Goal: Transaction & Acquisition: Purchase product/service

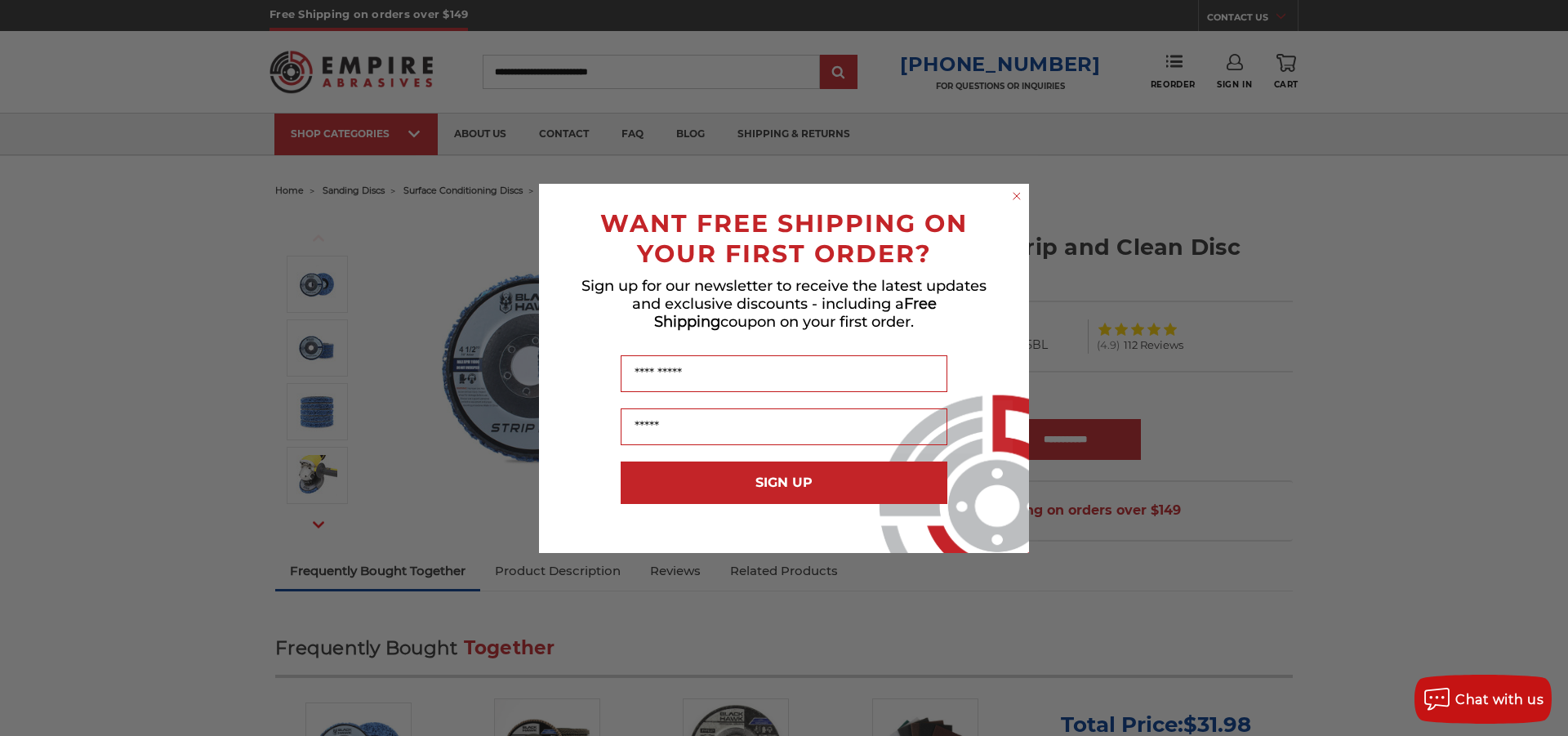
click at [1016, 192] on circle "Close dialog" at bounding box center [1017, 196] width 16 height 16
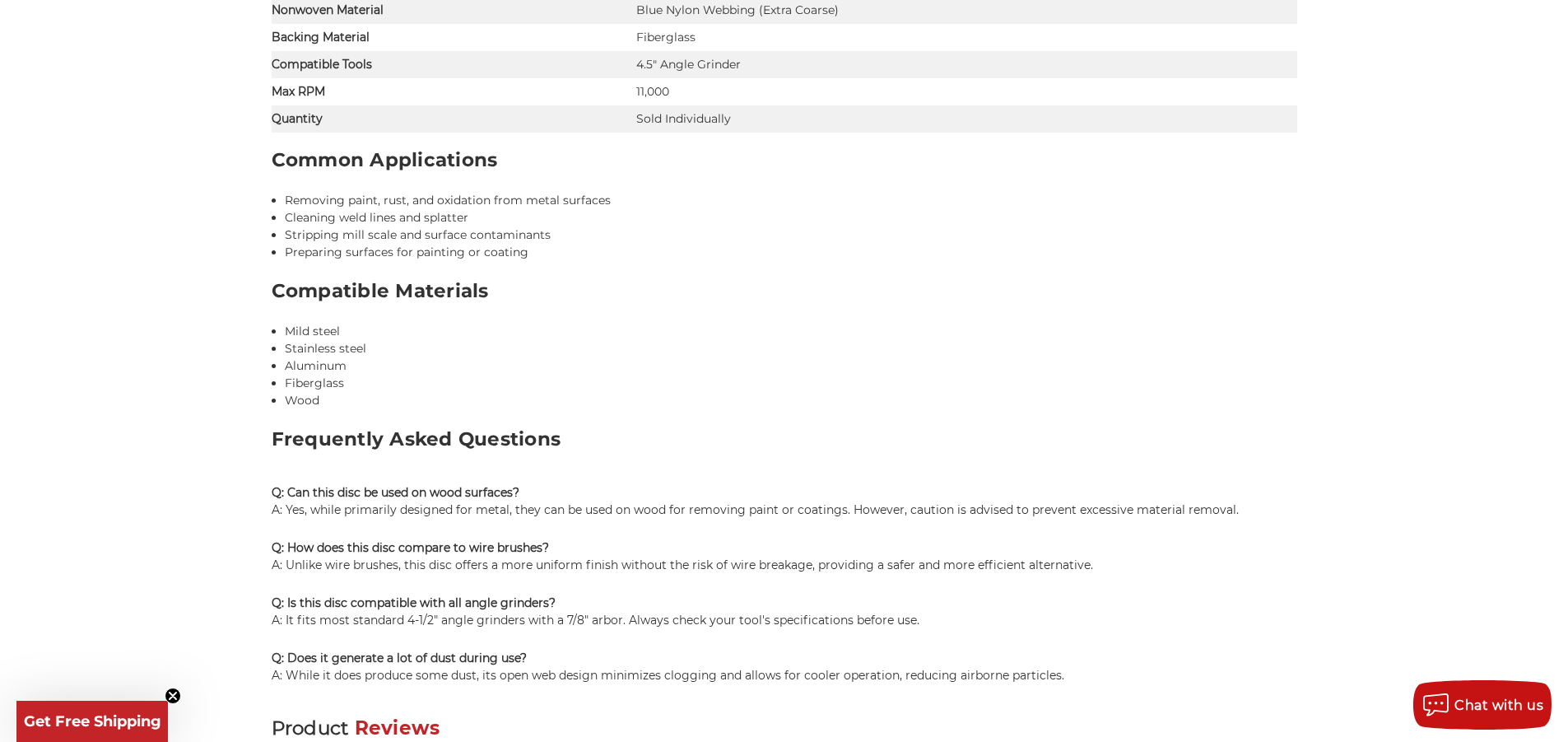
scroll to position [1563, 0]
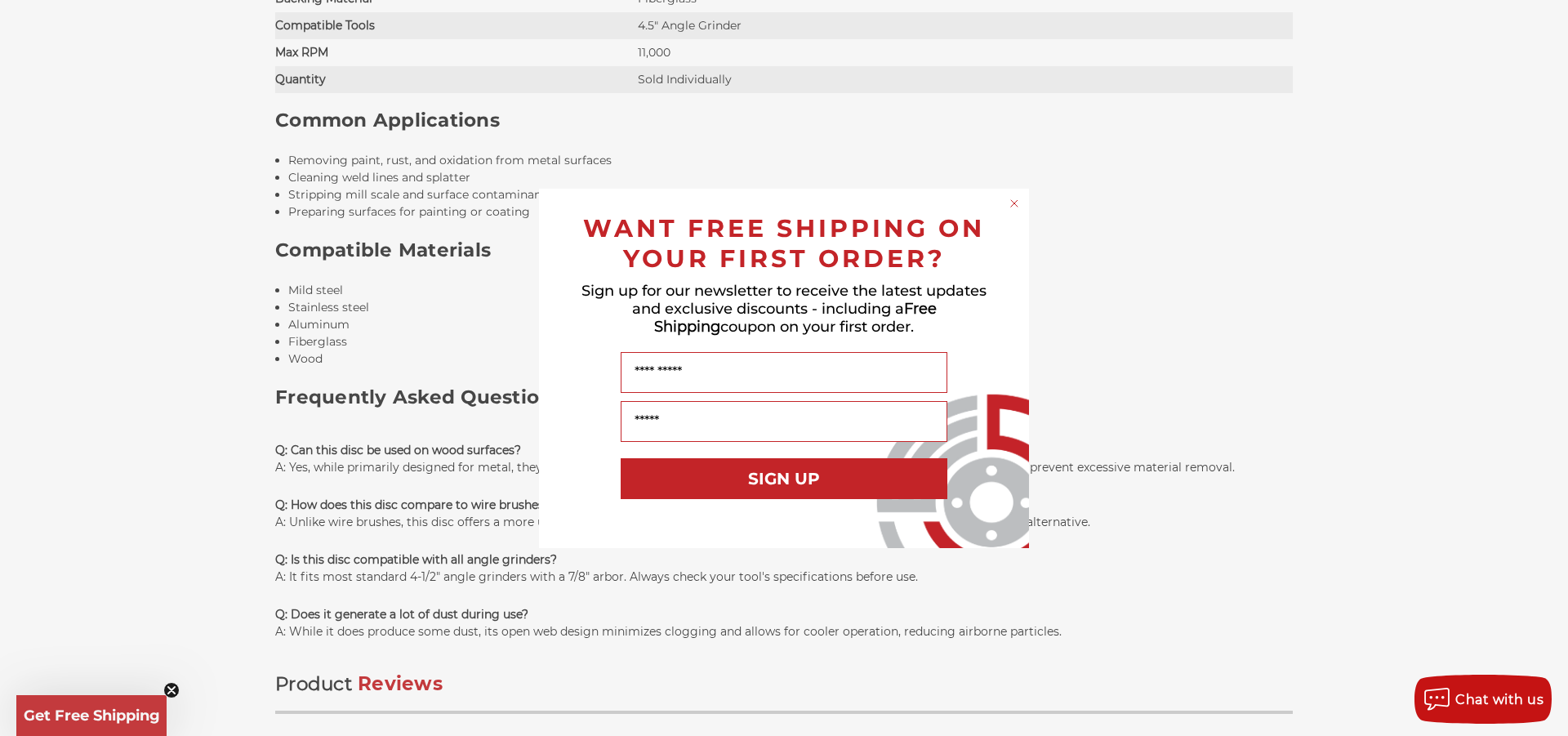
click at [1012, 200] on circle "Close dialog" at bounding box center [1015, 203] width 16 height 16
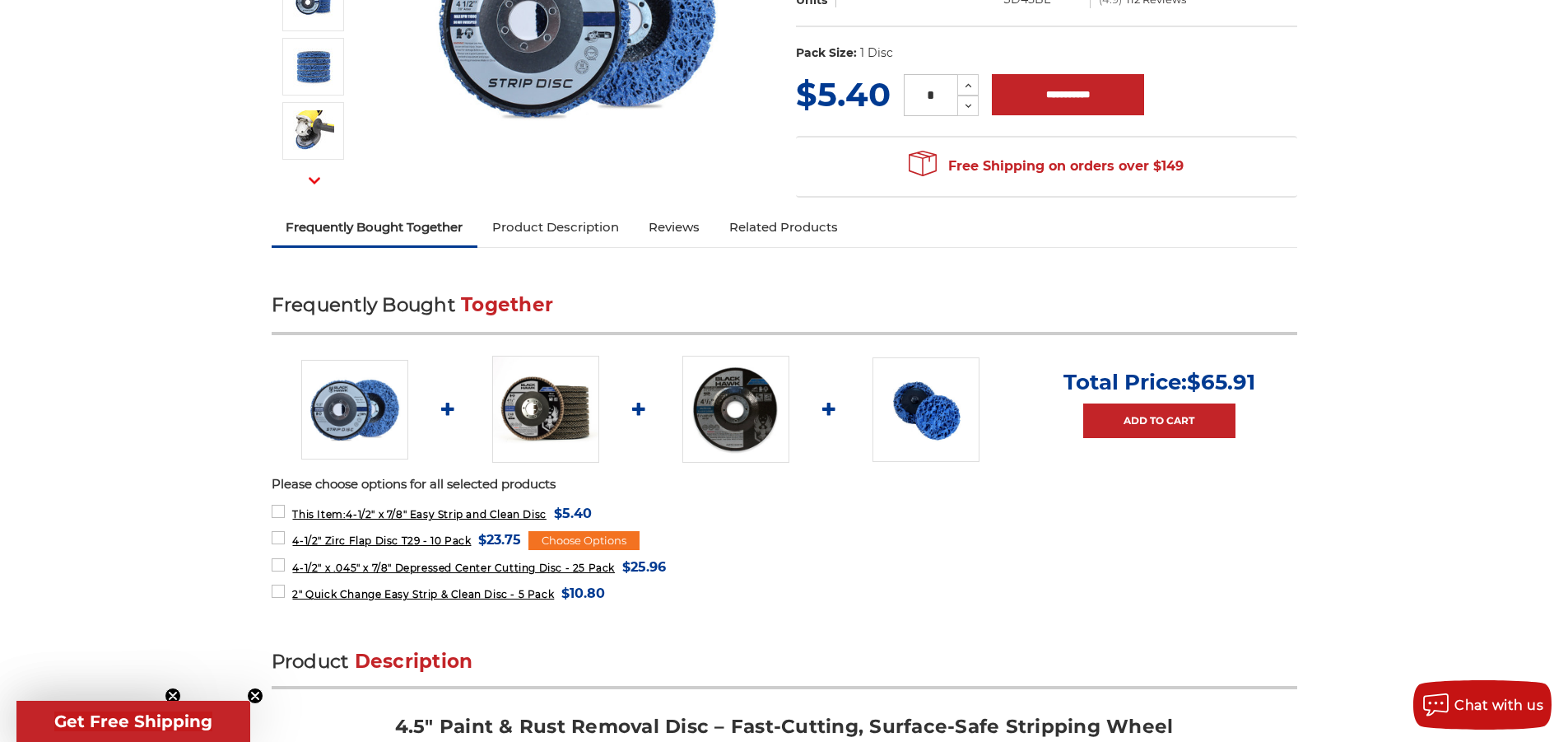
scroll to position [0, 0]
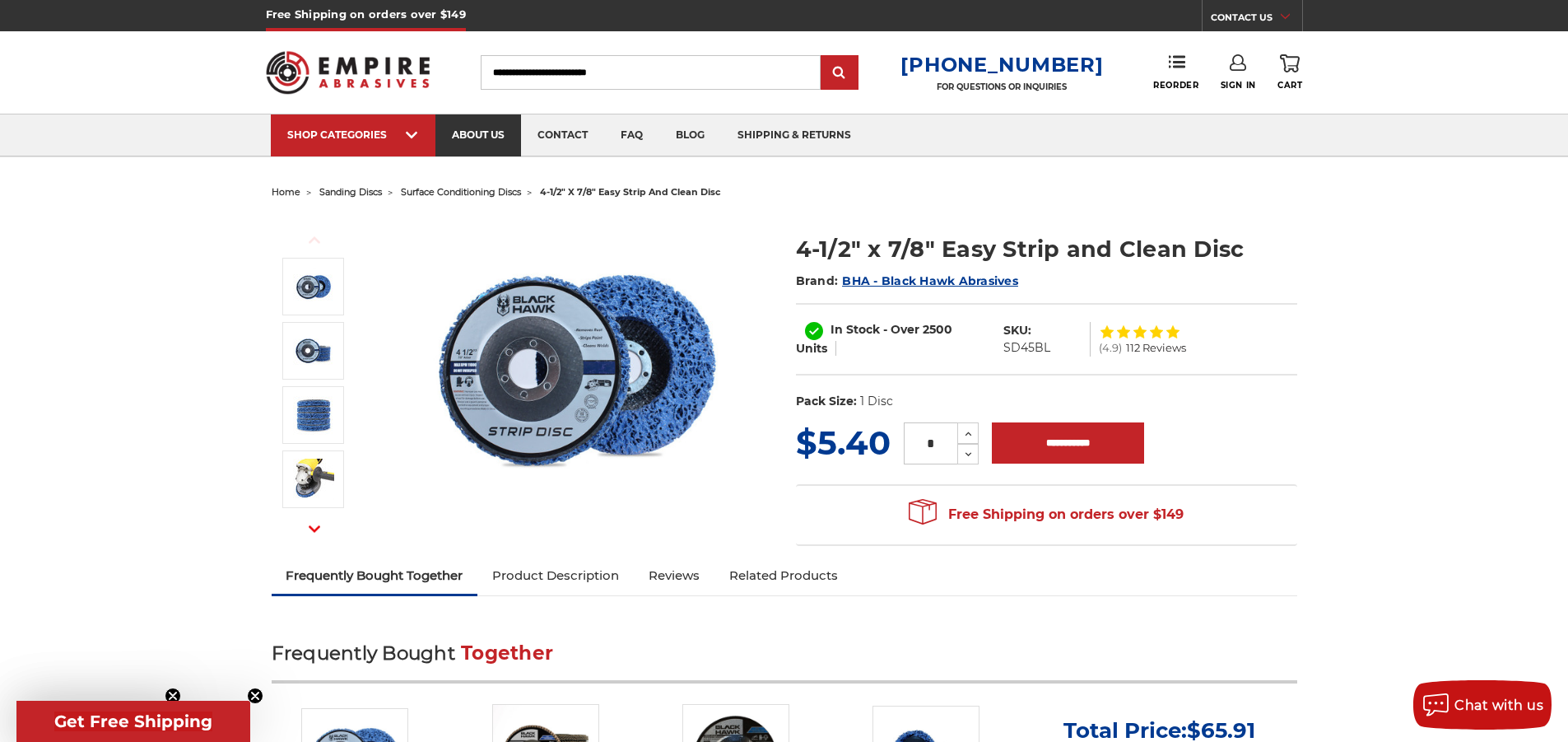
click at [484, 139] on link "about us" at bounding box center [477, 136] width 86 height 42
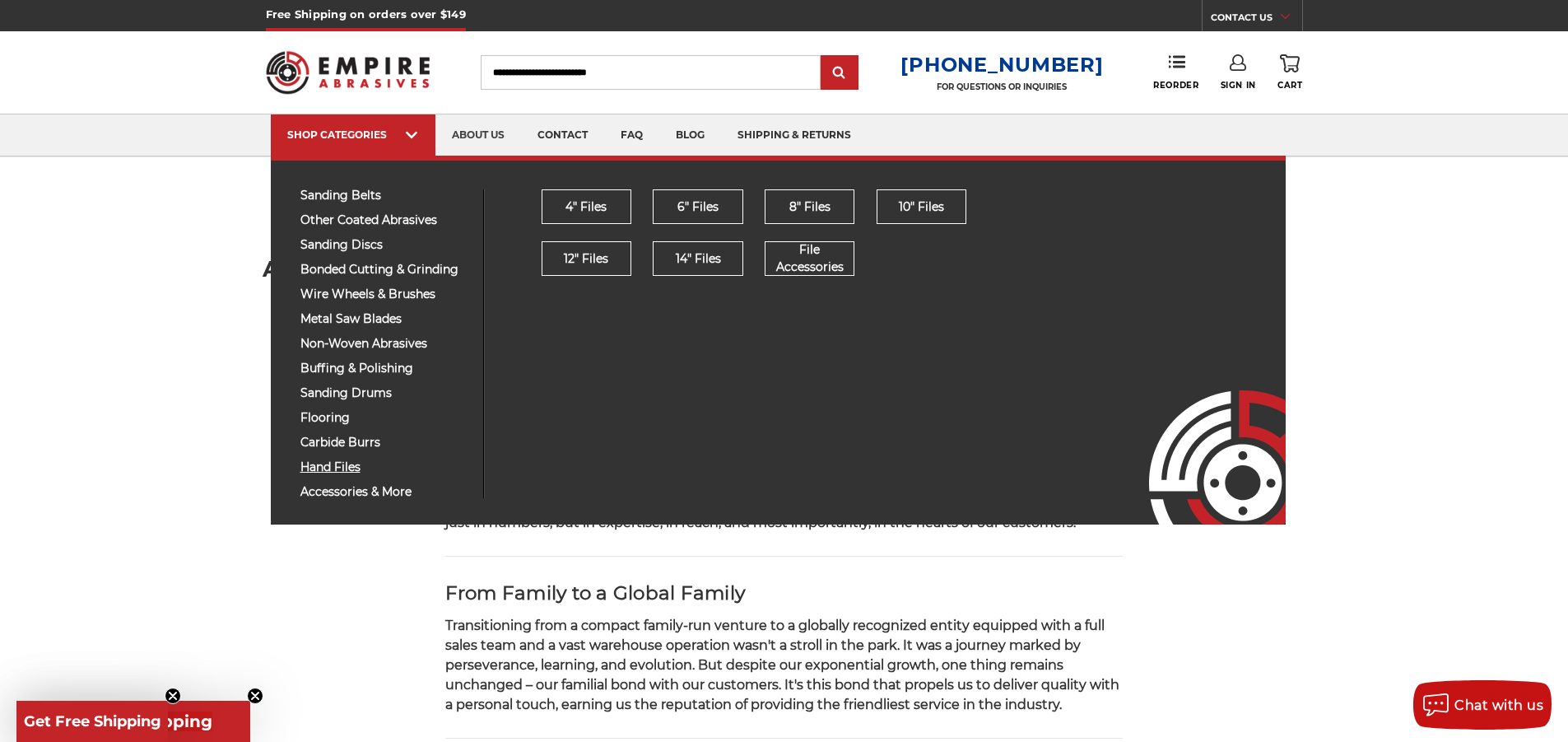
click at [332, 463] on span "hand files" at bounding box center [385, 467] width 170 height 12
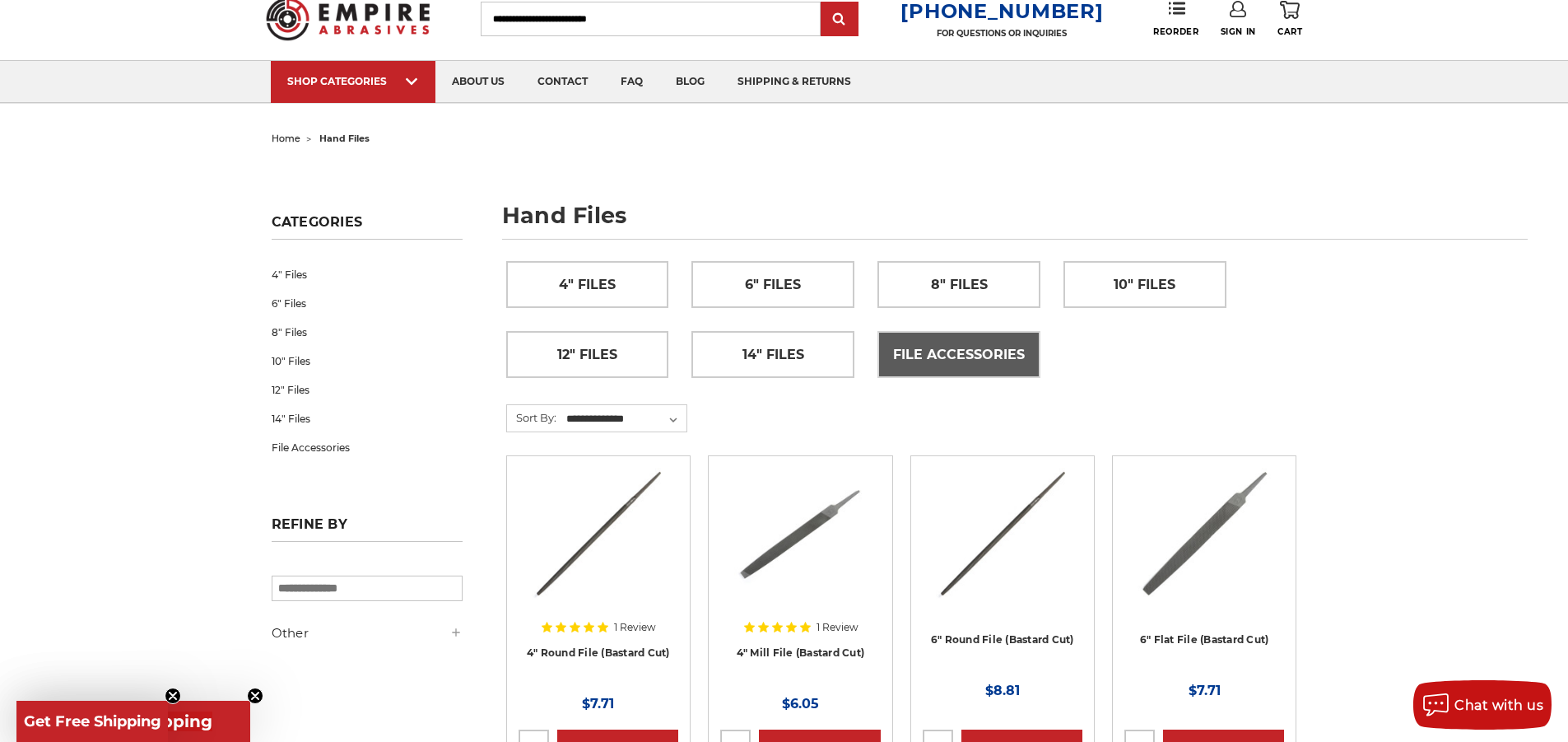
scroll to position [82, 0]
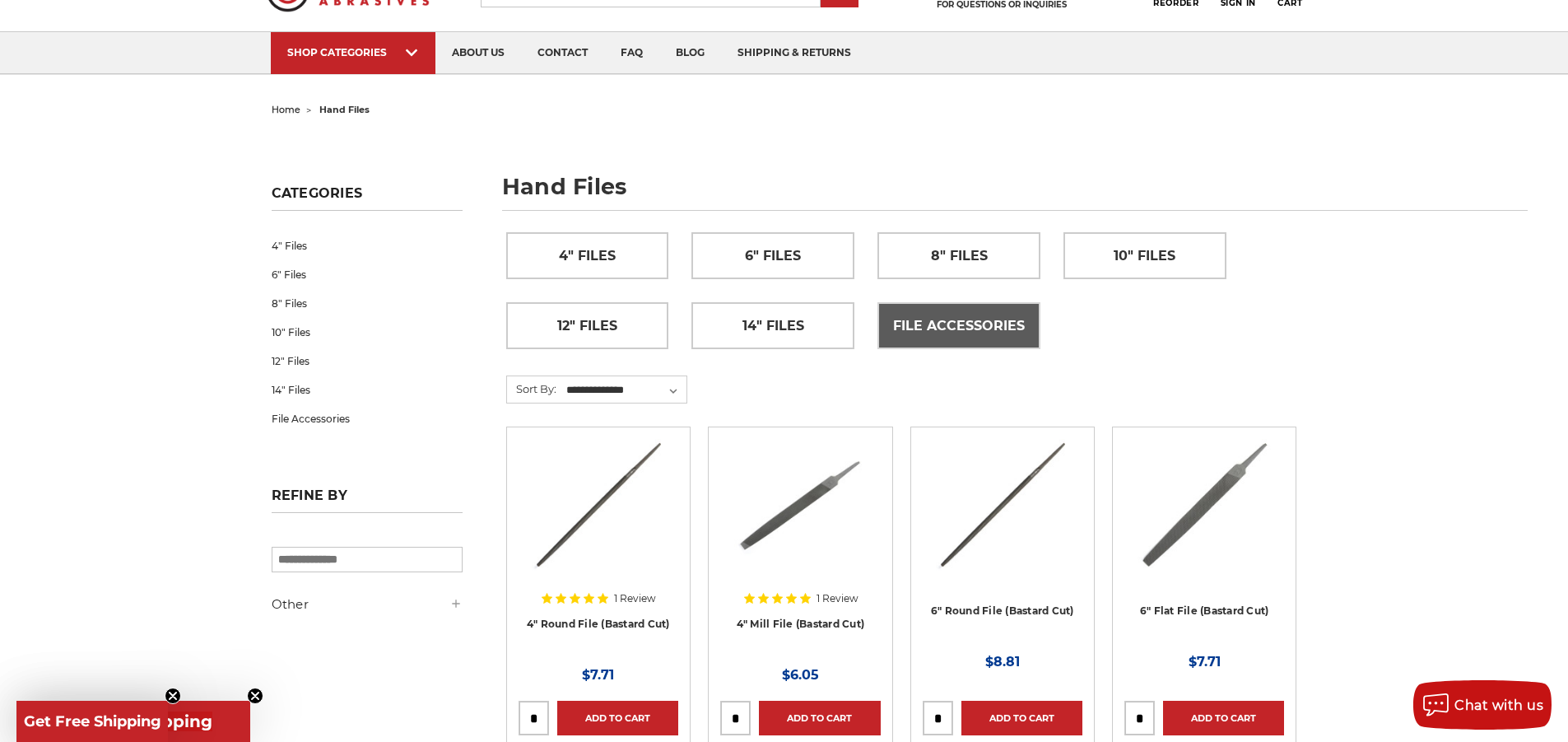
click at [918, 333] on span "File Accessories" at bounding box center [958, 326] width 131 height 28
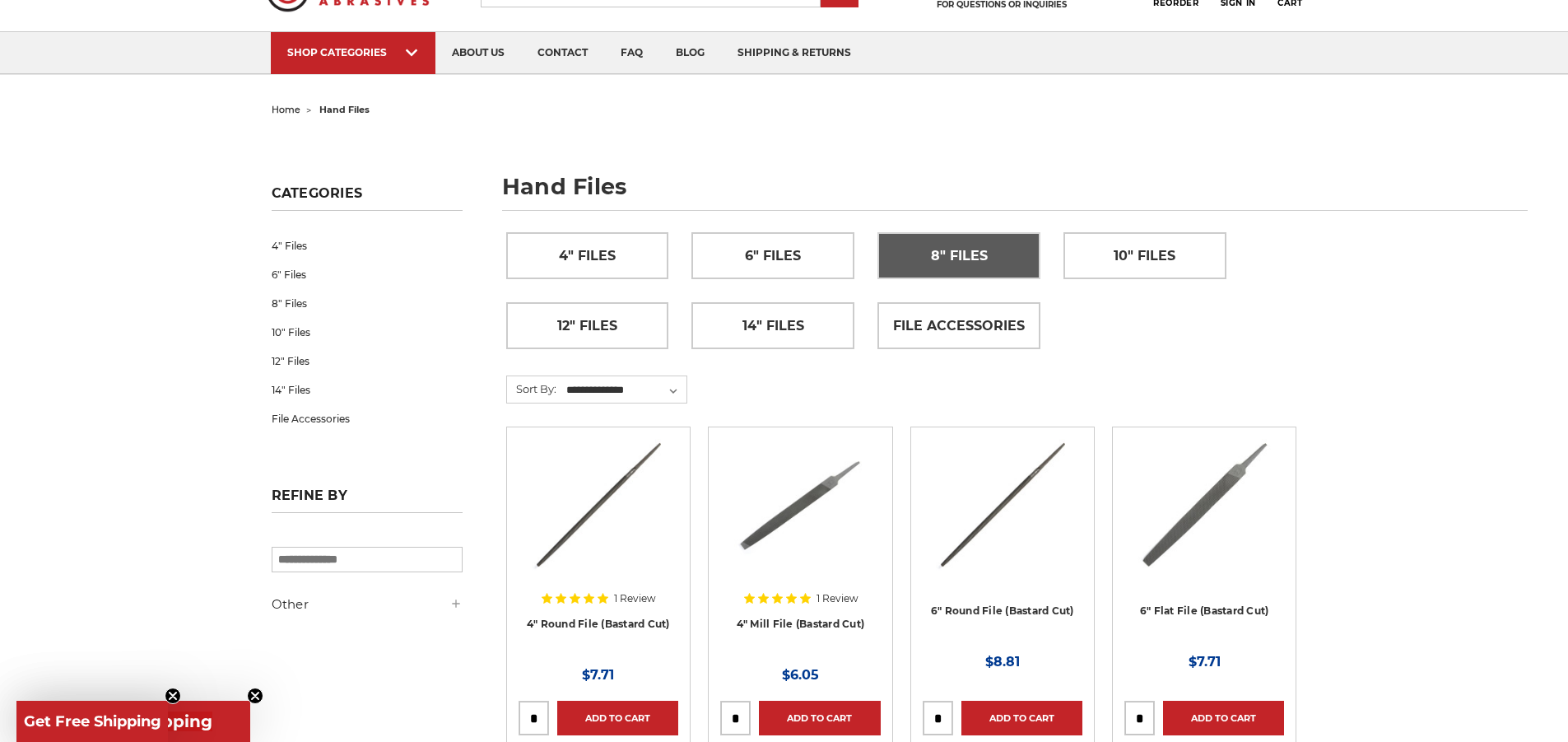
click at [940, 257] on span "8" Files" at bounding box center [959, 256] width 56 height 28
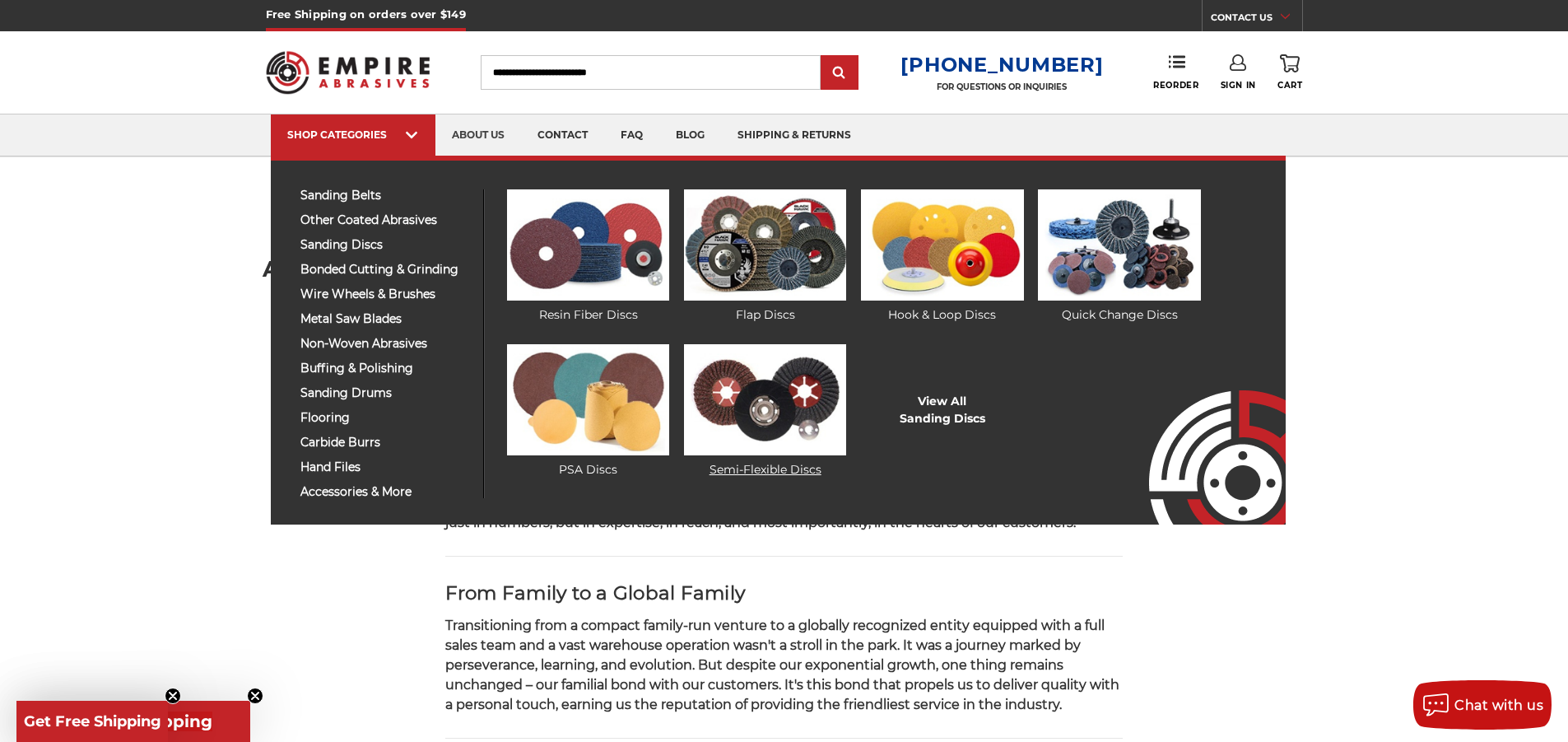
click at [745, 373] on img at bounding box center [765, 400] width 162 height 111
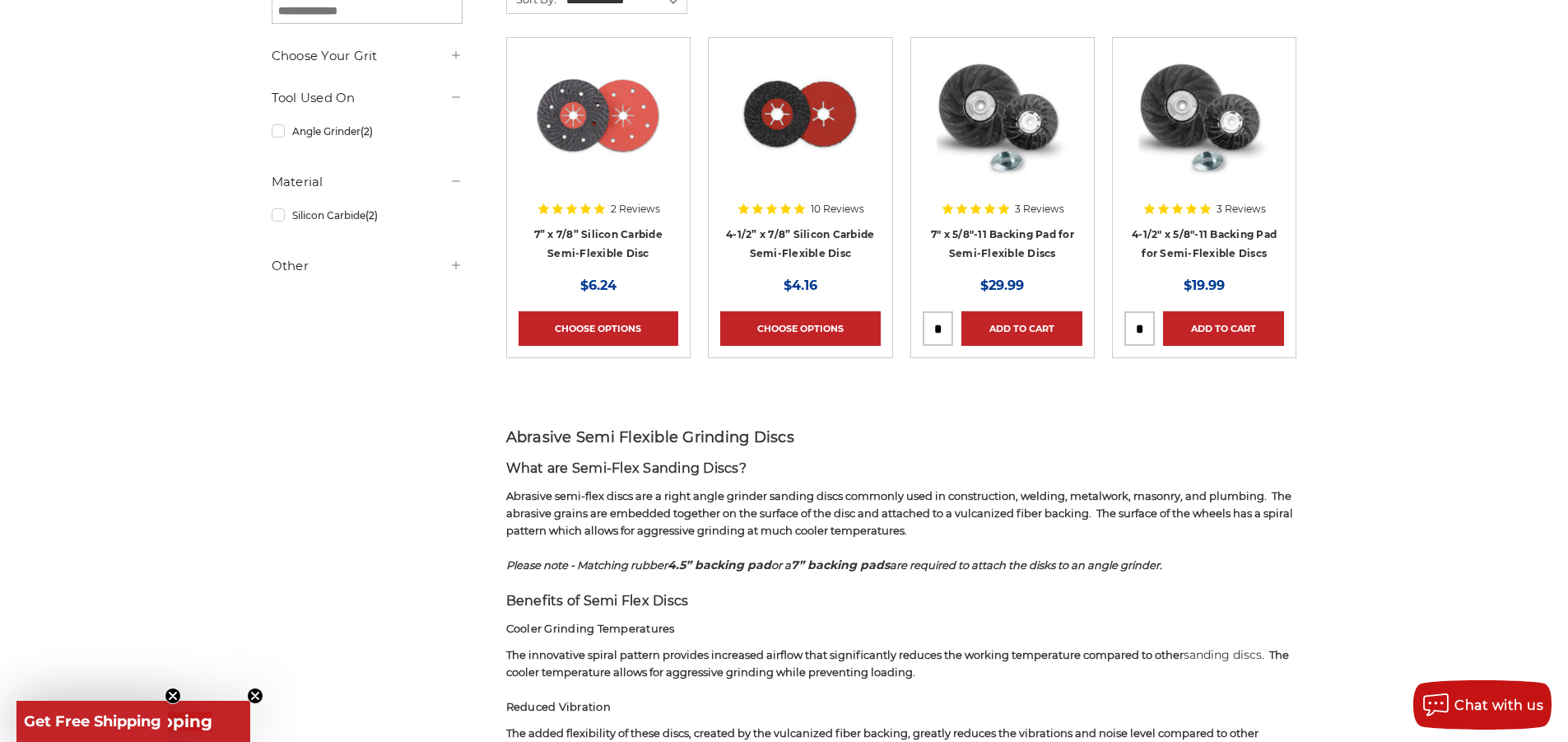
scroll to position [329, 0]
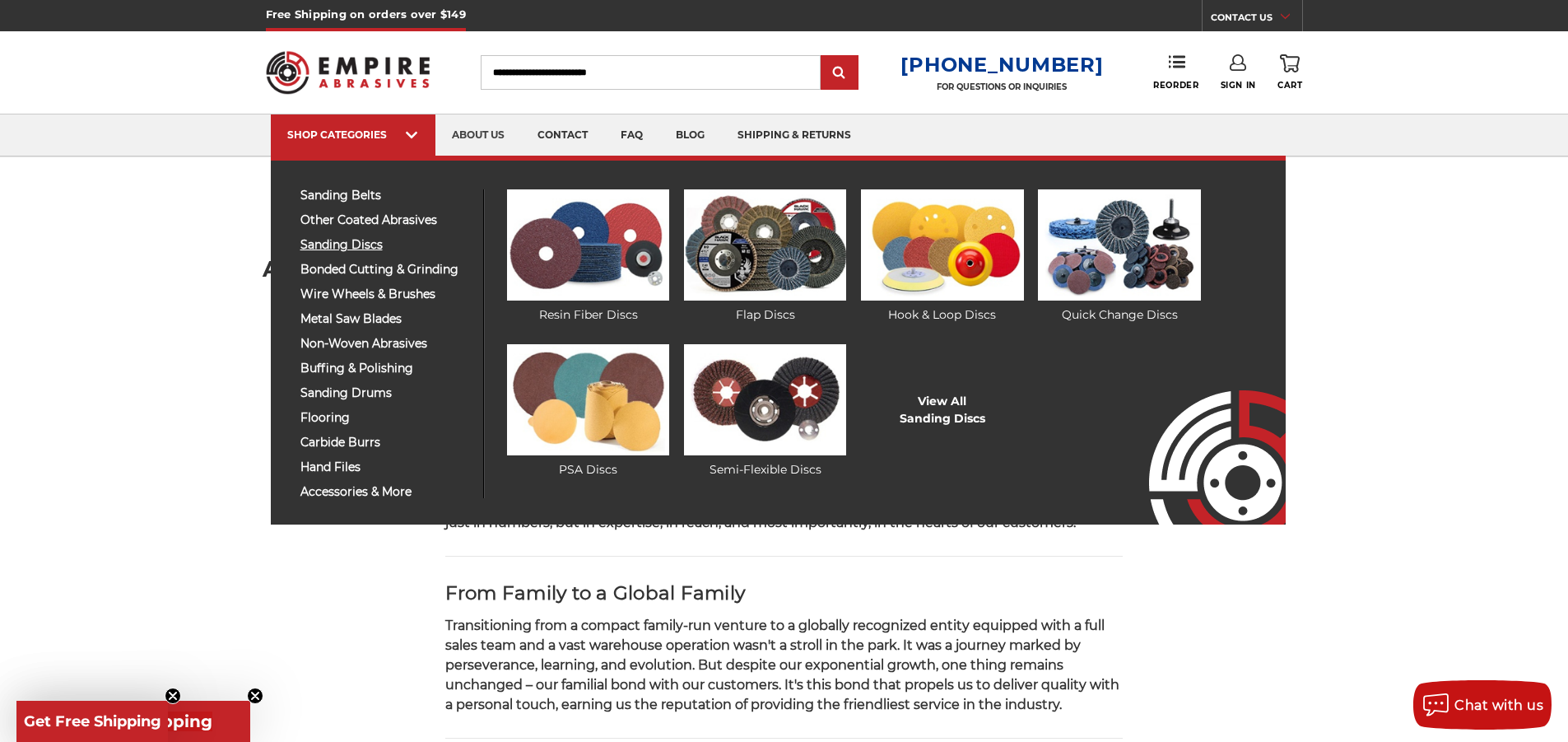
click at [360, 239] on span "sanding discs" at bounding box center [385, 245] width 170 height 12
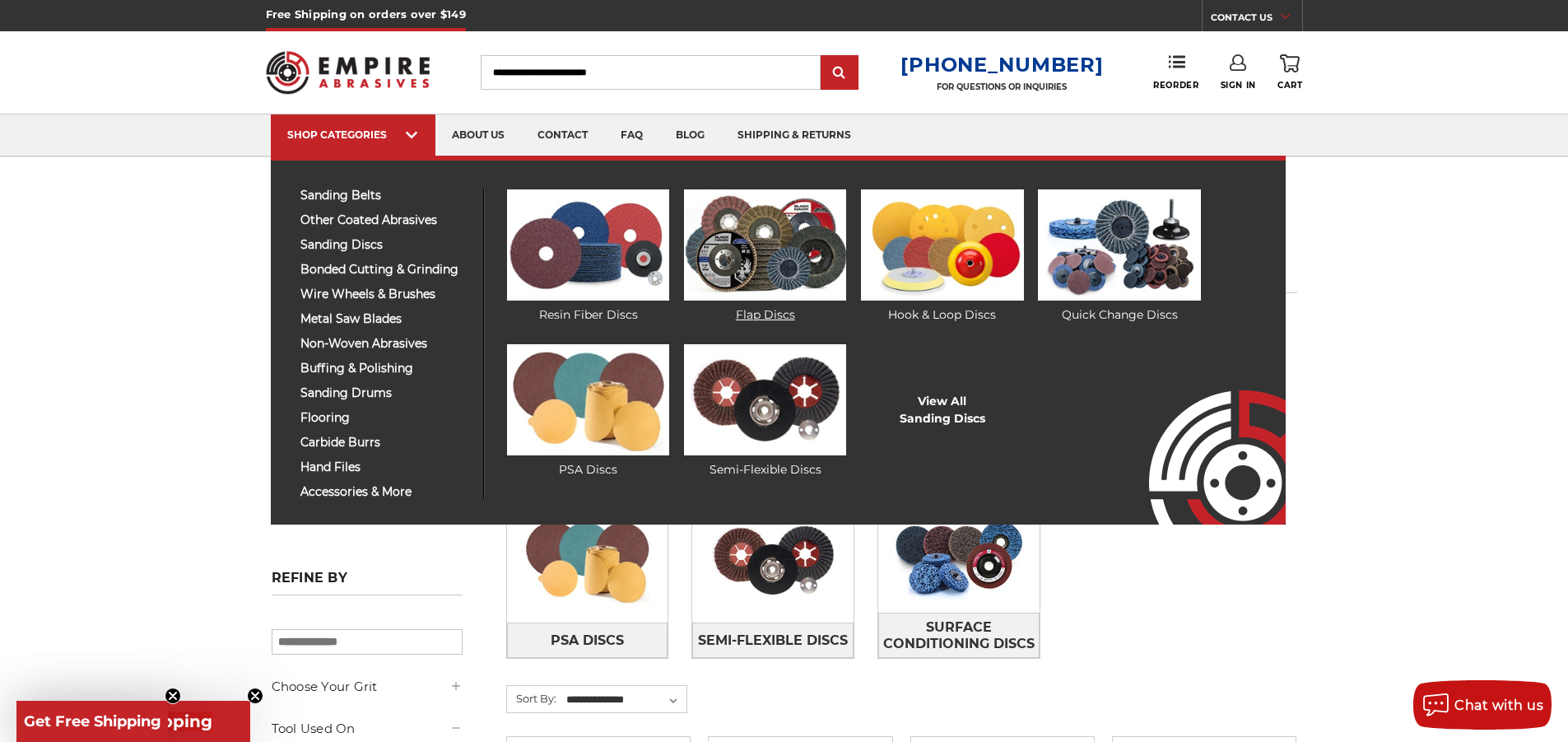
click at [769, 251] on img at bounding box center [765, 245] width 162 height 111
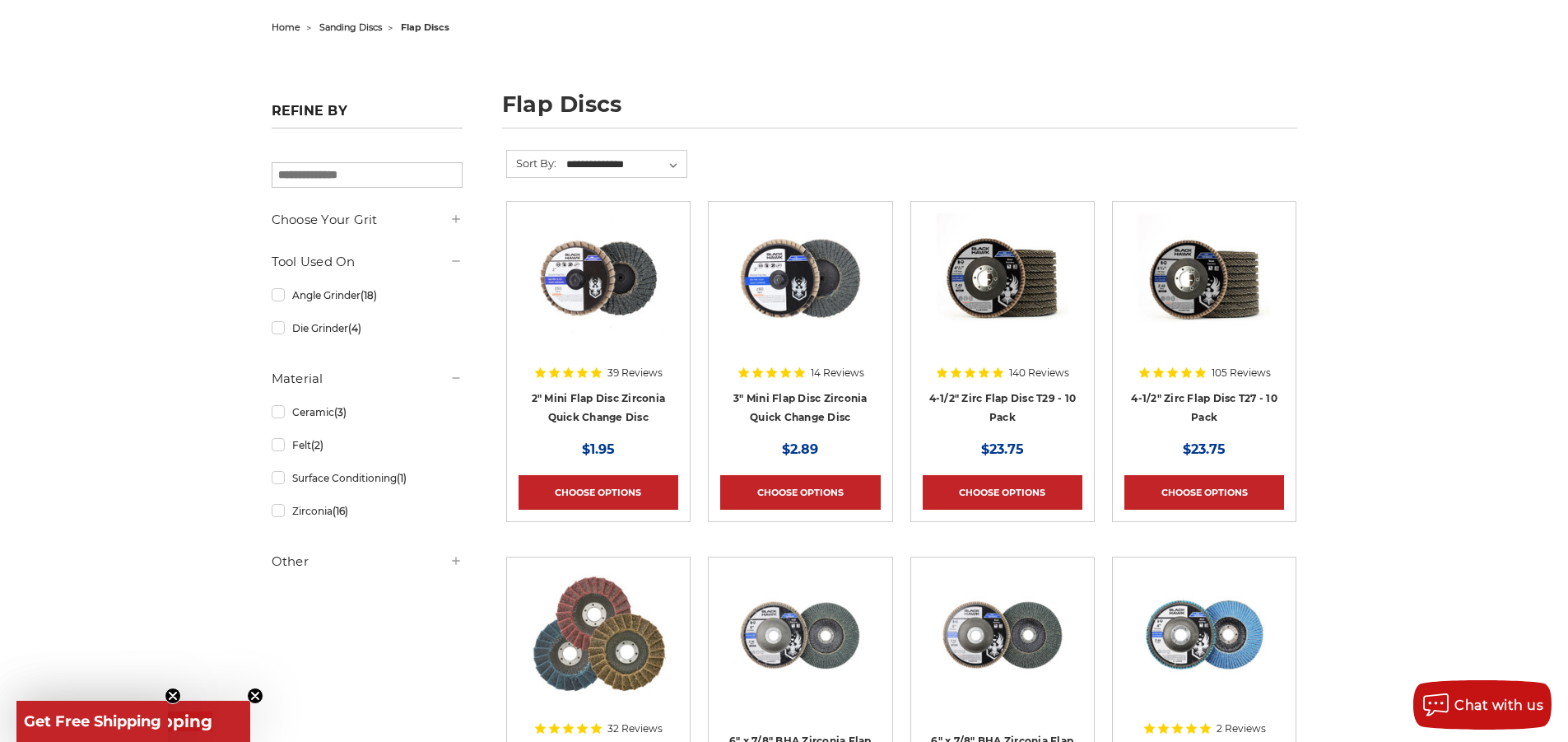
scroll to position [247, 0]
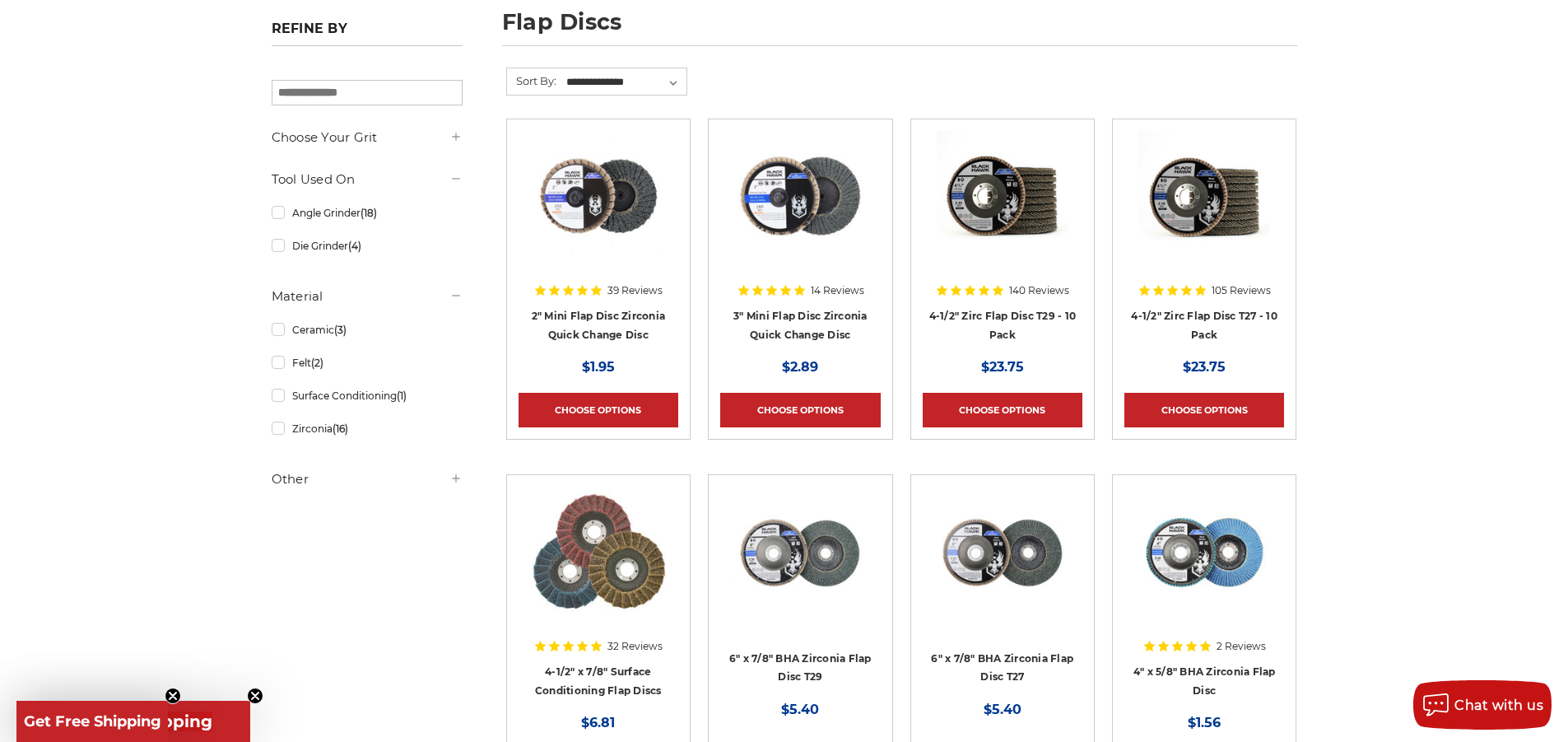
click at [1192, 306] on h4 "4-1/2" Zirc Flap Disc T27 - 10 Pack" at bounding box center [1204, 329] width 160 height 46
click at [1202, 312] on link "4-1/2" Zirc Flap Disc T27 - 10 Pack" at bounding box center [1204, 325] width 146 height 31
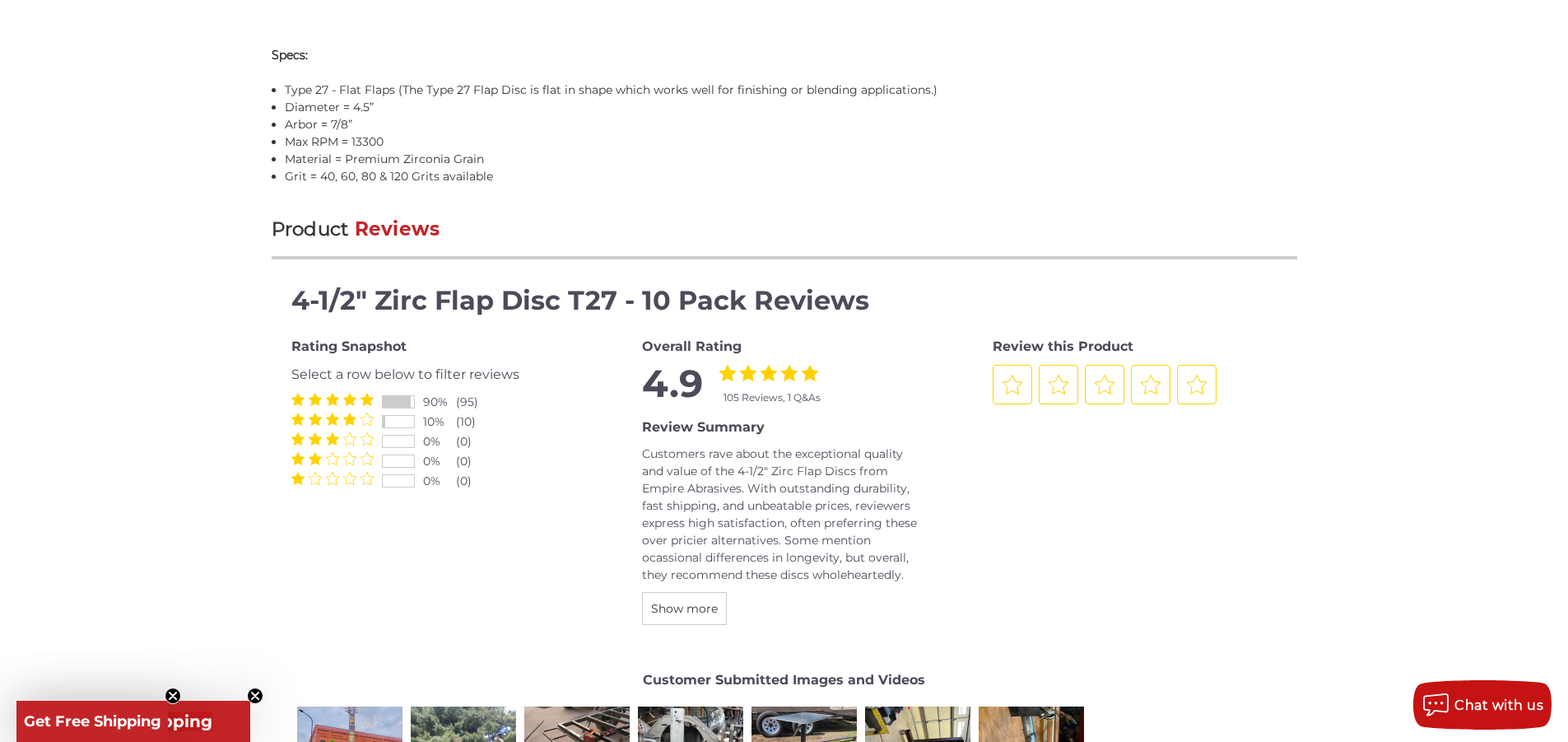
scroll to position [1728, 0]
click at [358, 420] on span at bounding box center [332, 417] width 82 height 13
click at [389, 417] on div at bounding box center [398, 420] width 33 height 13
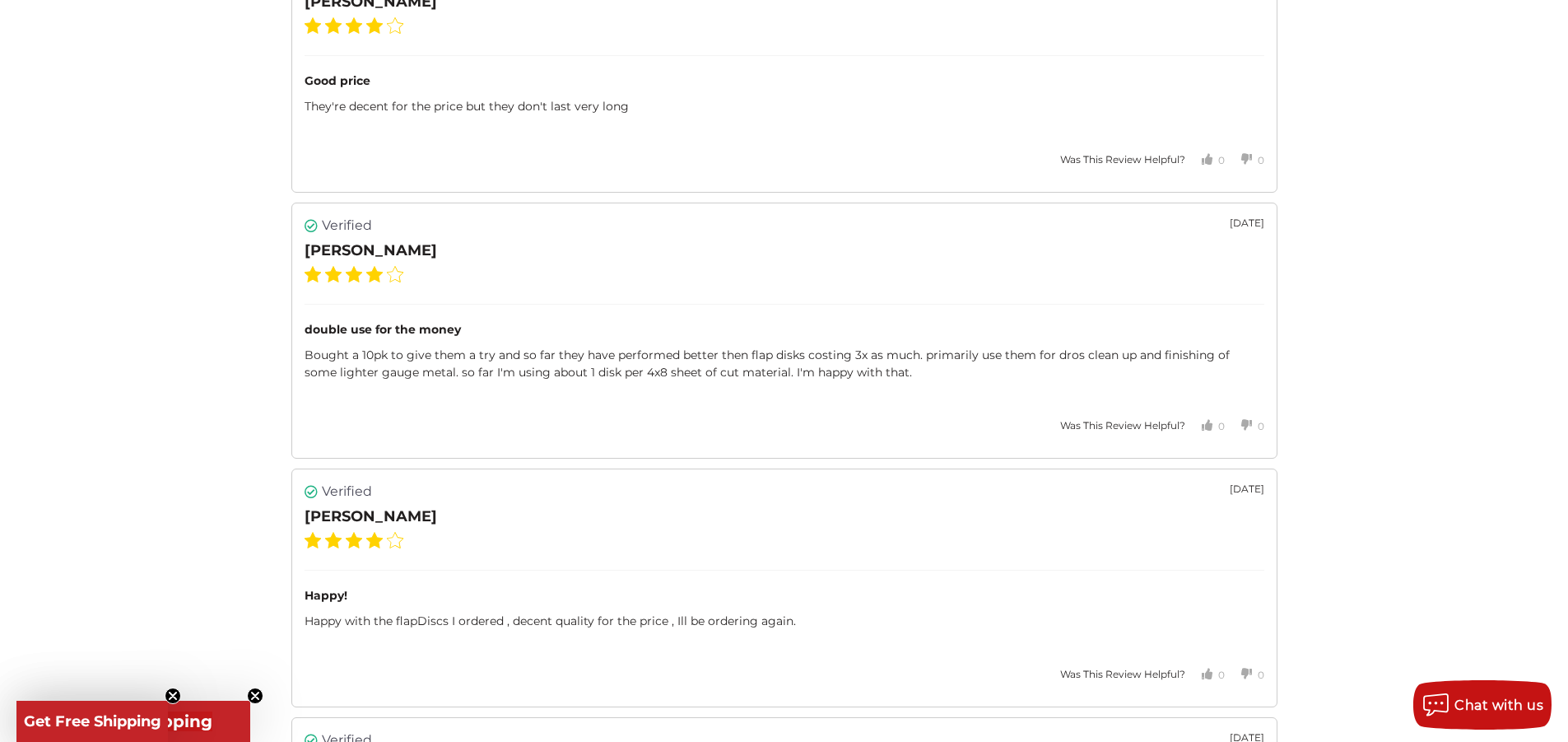
scroll to position [3292, 0]
